Goal: Information Seeking & Learning: Check status

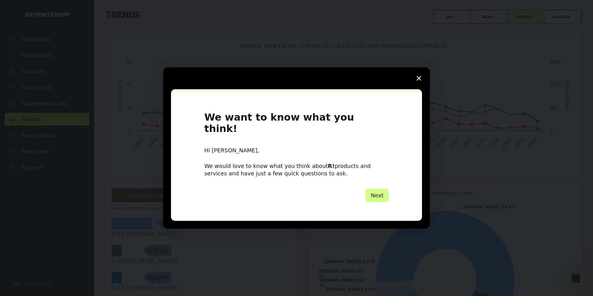
click at [415, 86] on span "Close survey" at bounding box center [419, 78] width 22 height 22
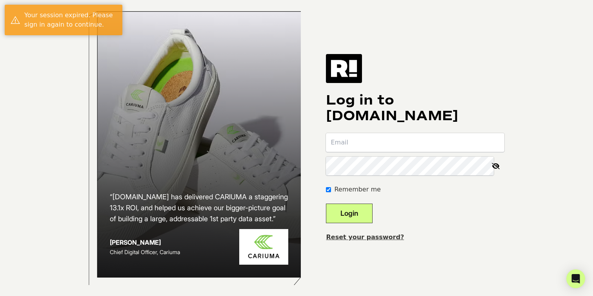
type input "[EMAIL_ADDRESS][DOMAIN_NAME]"
click at [361, 220] on button "Login" at bounding box center [349, 214] width 47 height 20
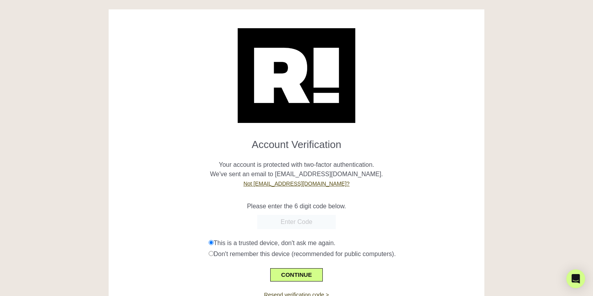
paste input "438033"
type input "438033"
click at [305, 272] on button "CONTINUE" at bounding box center [296, 275] width 53 height 13
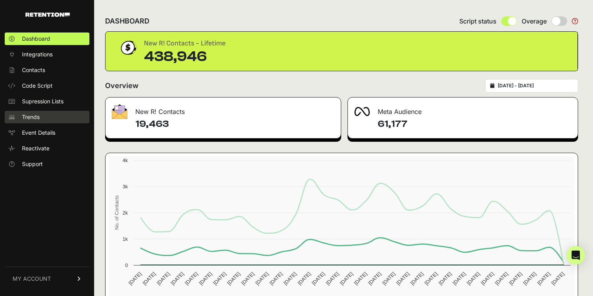
click at [31, 115] on span "Trends" at bounding box center [31, 117] width 18 height 8
click at [32, 117] on span "Trends" at bounding box center [31, 117] width 18 height 8
